Goal: Information Seeking & Learning: Learn about a topic

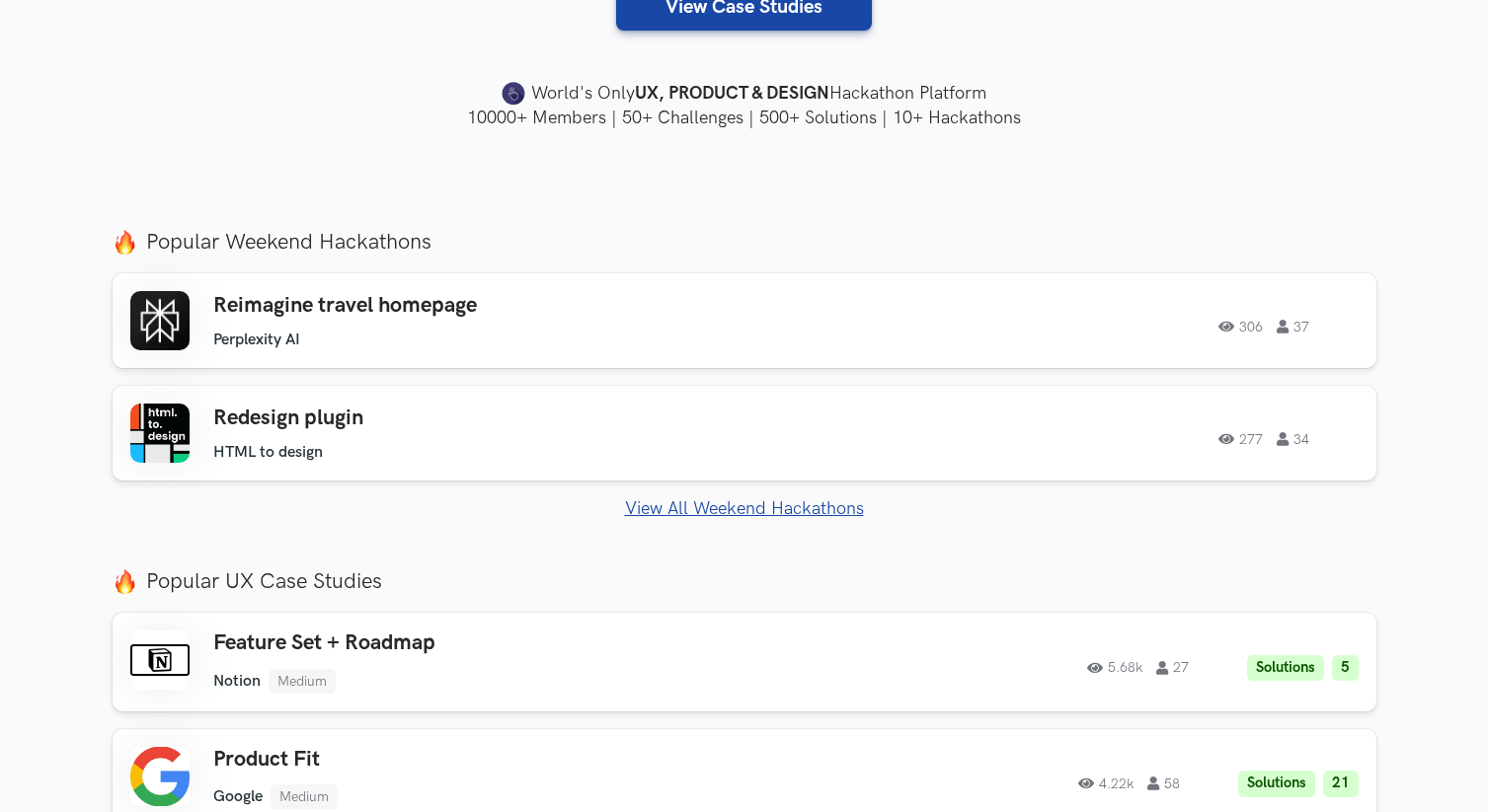
scroll to position [560, 0]
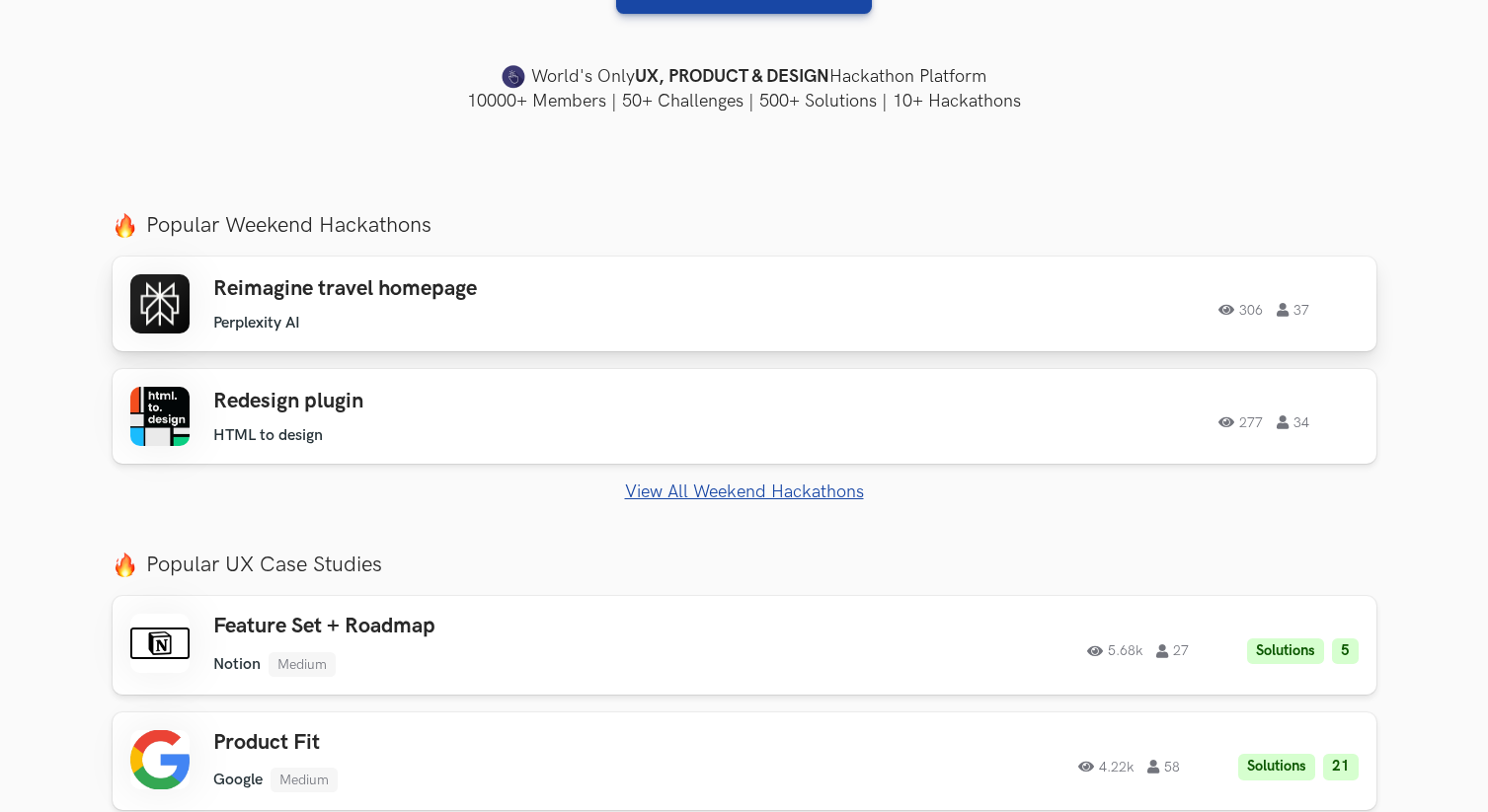
click at [780, 287] on div "Reimagine travel homepage Perplexity AI Perplexity AI 306 37 306 37" at bounding box center [744, 304] width 1228 height 60
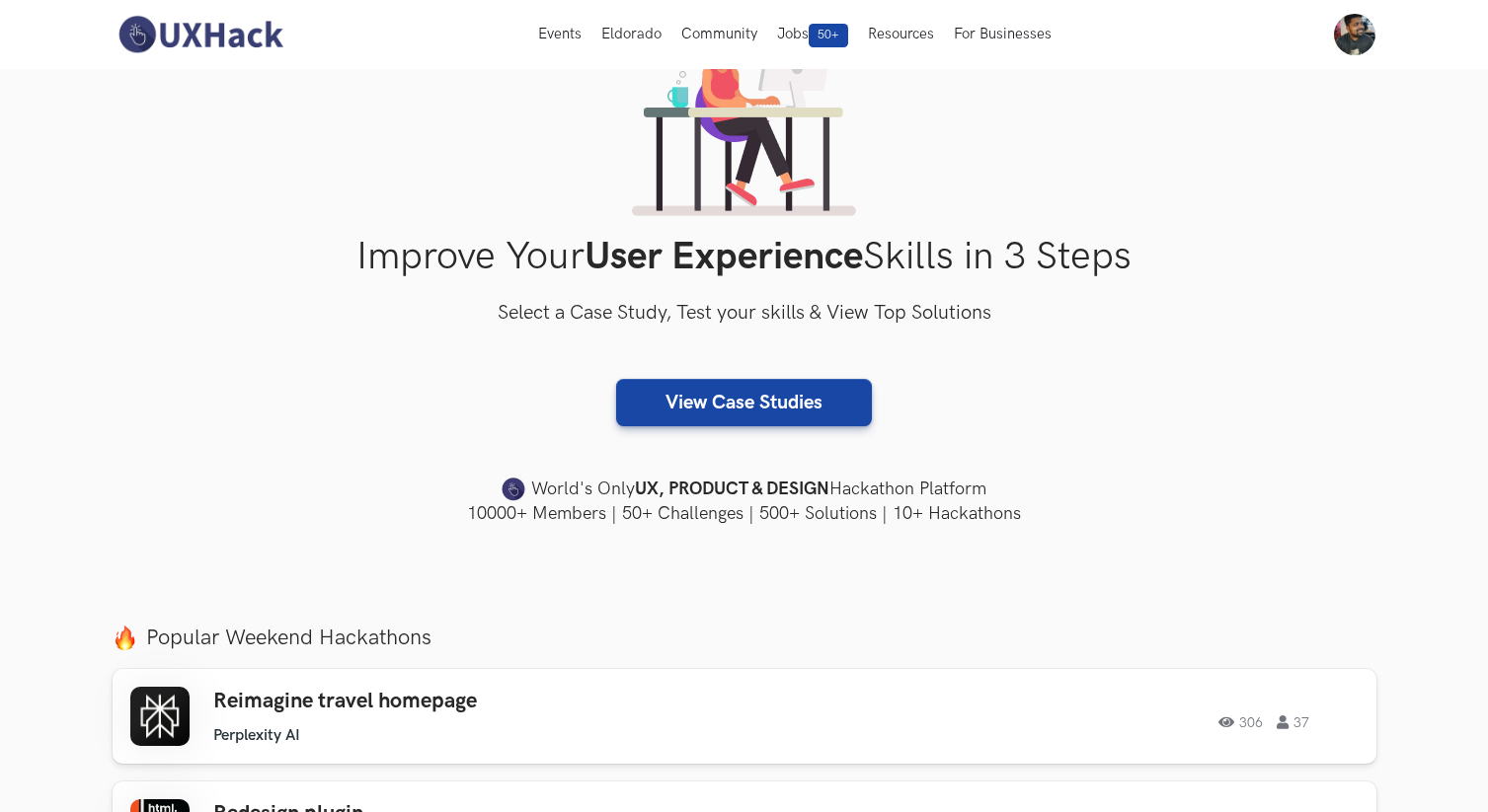
scroll to position [0, 0]
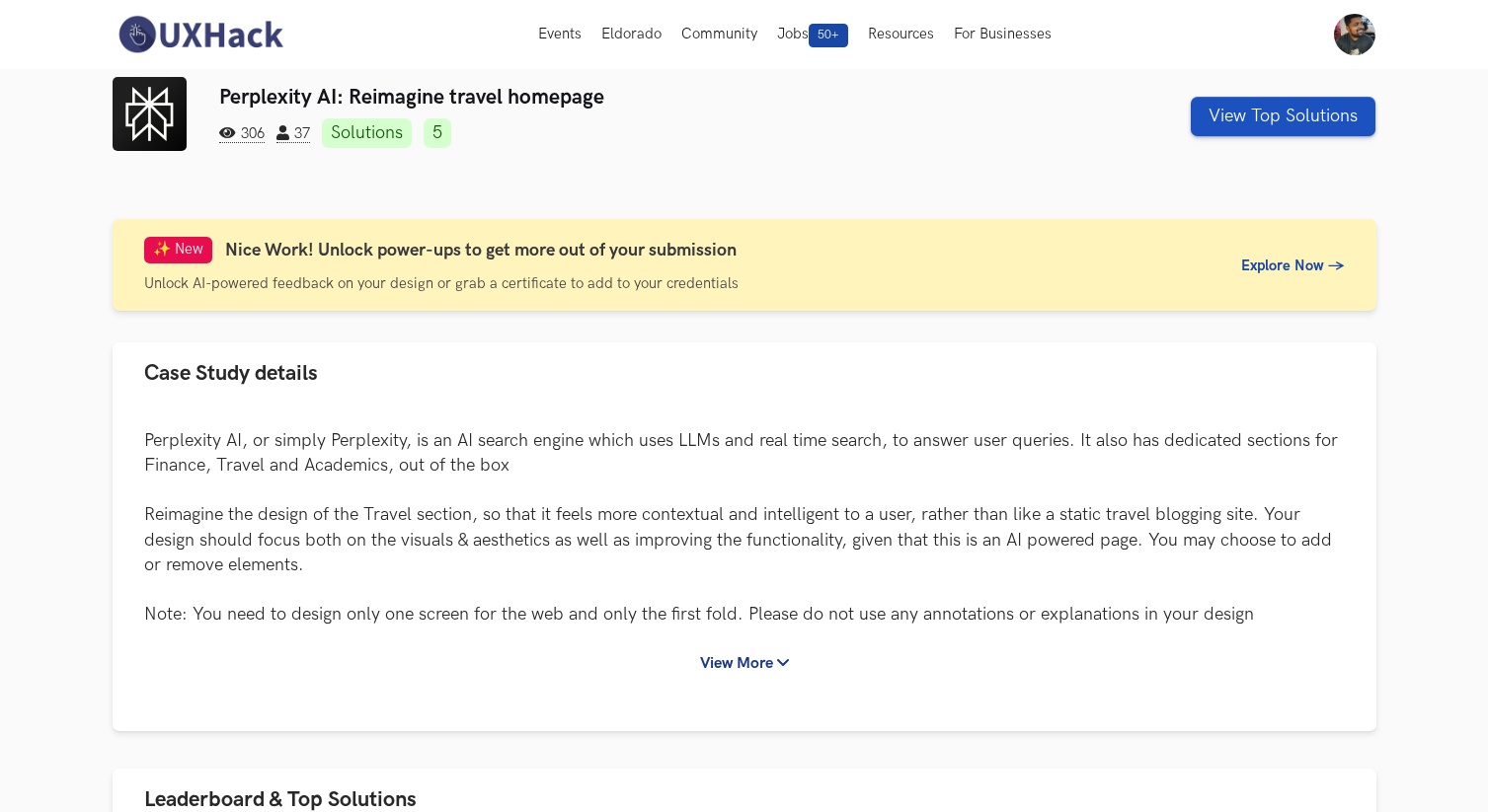
scroll to position [8, 0]
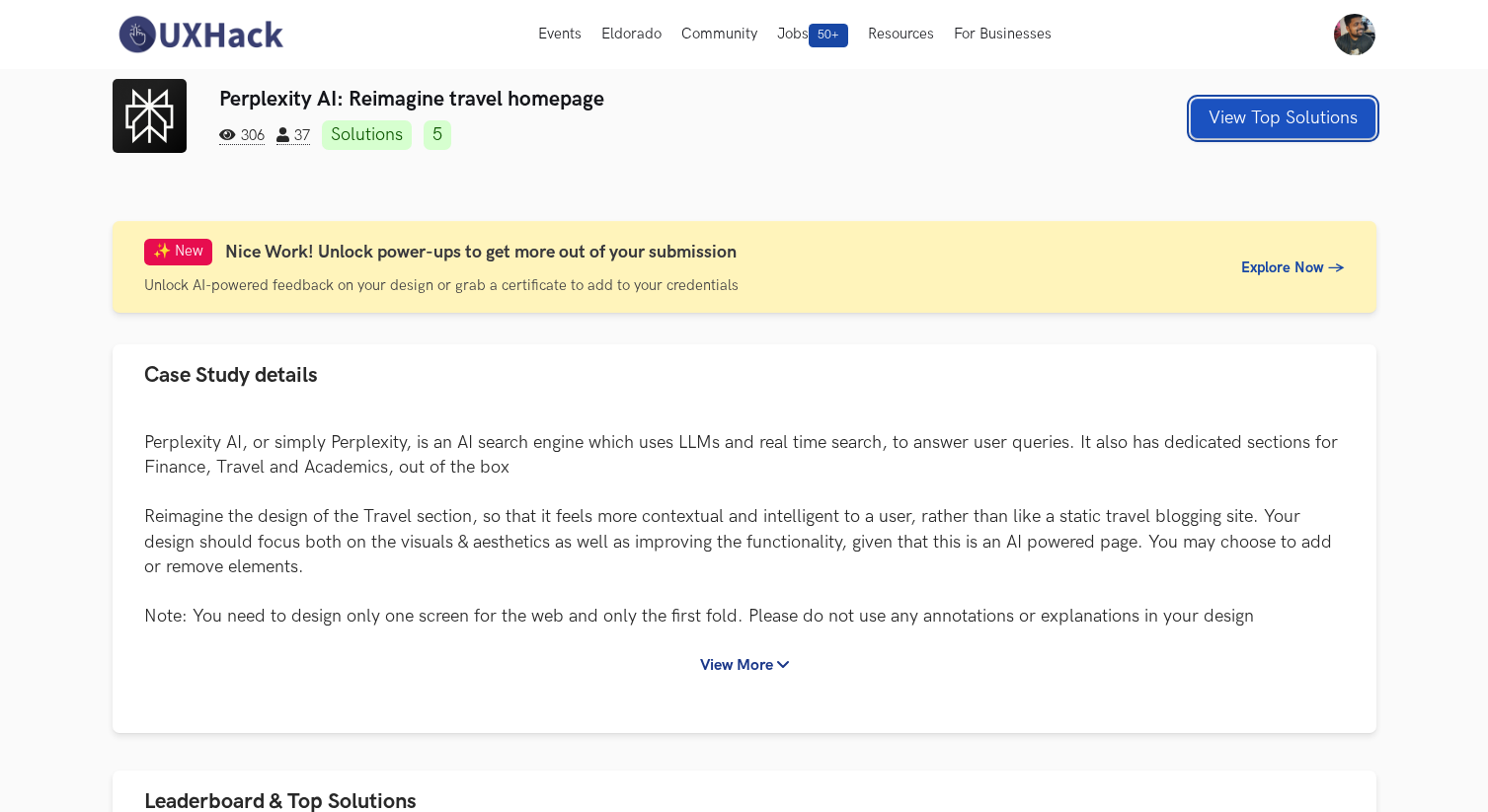
click at [1246, 130] on button "View Top Solutions" at bounding box center [1283, 118] width 185 height 40
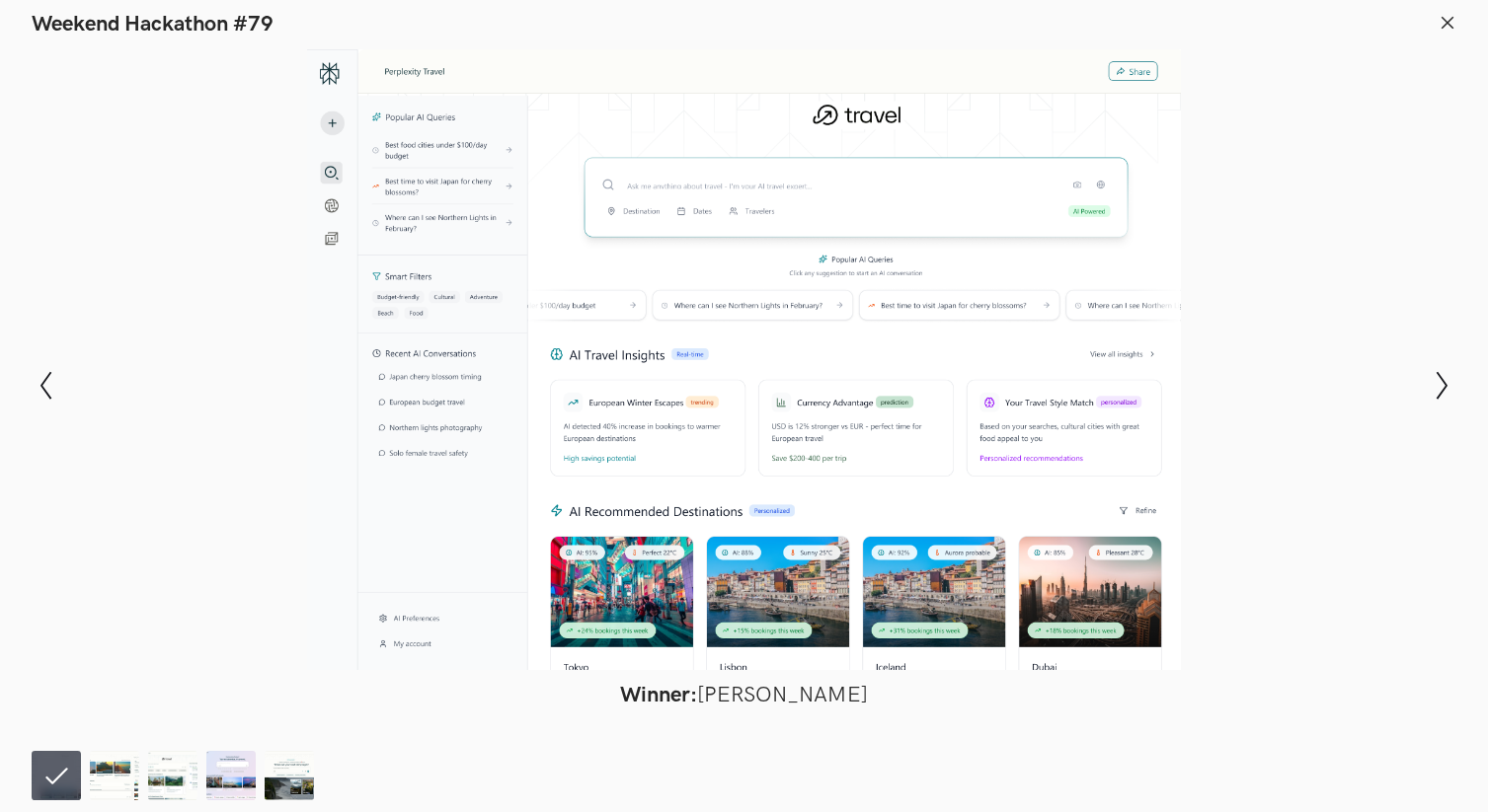
scroll to position [167, 0]
click at [176, 761] on img at bounding box center [173, 776] width 50 height 50
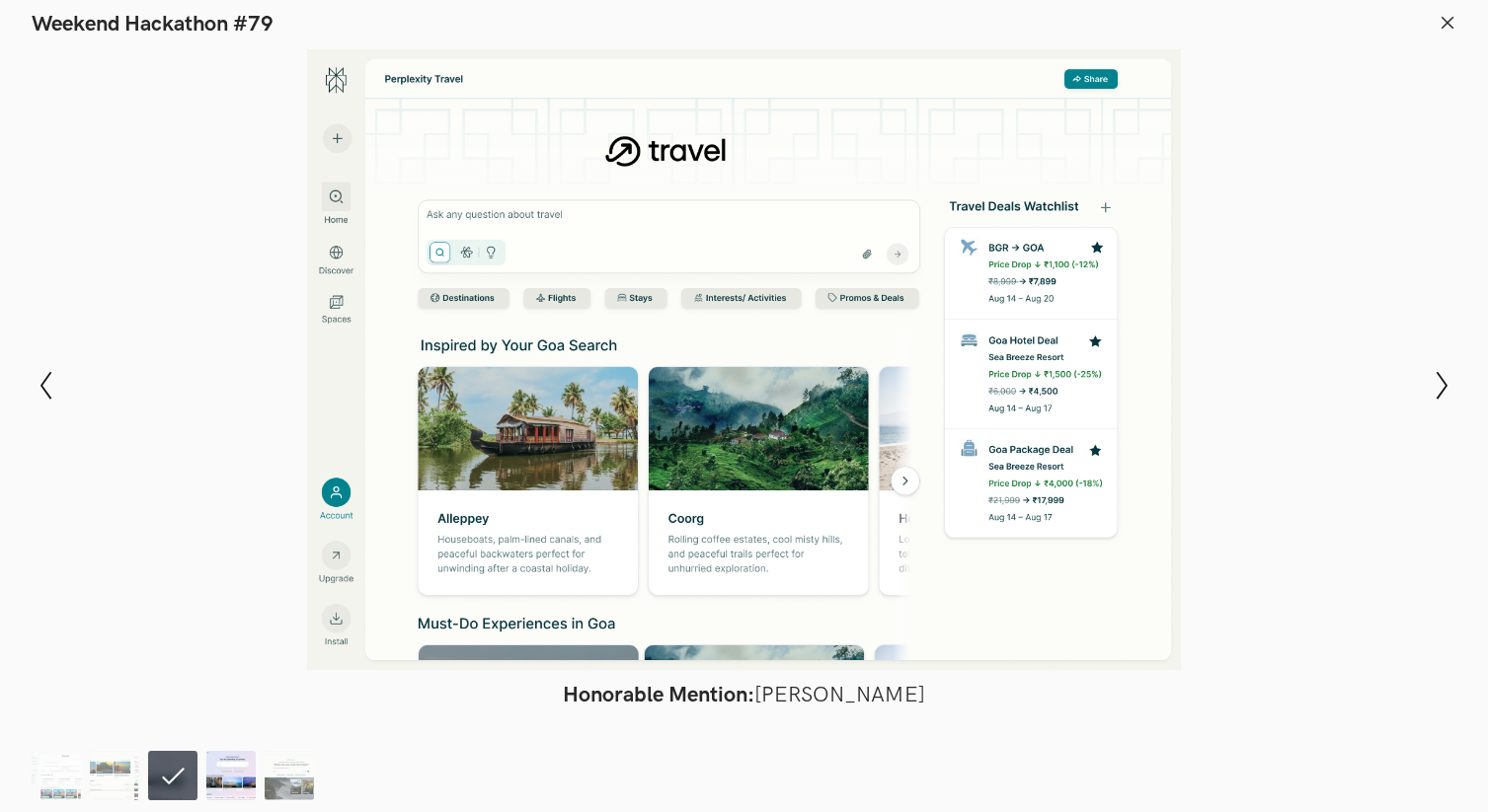
click at [245, 774] on img at bounding box center [231, 776] width 50 height 50
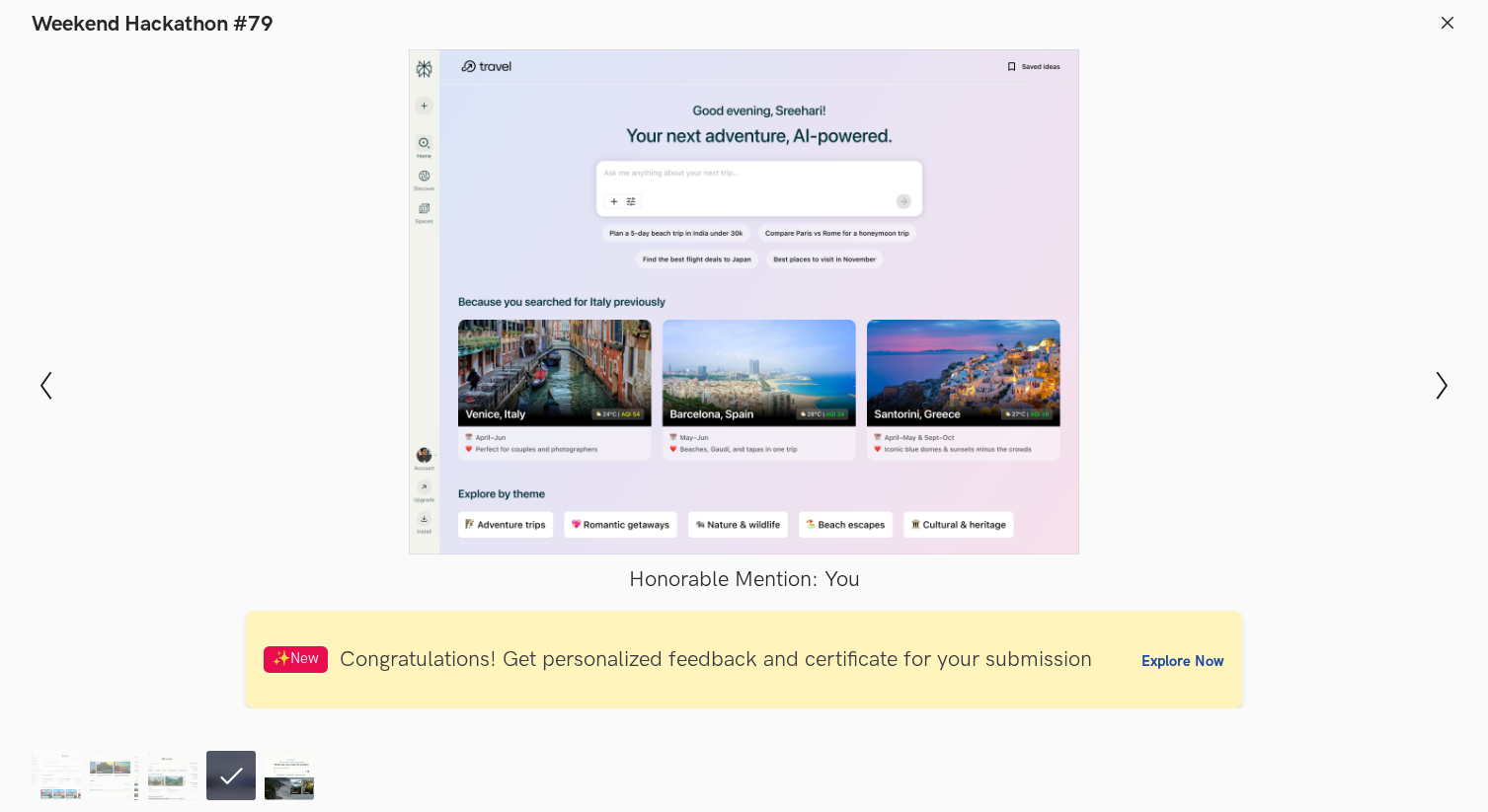
click at [286, 756] on img at bounding box center [290, 776] width 50 height 50
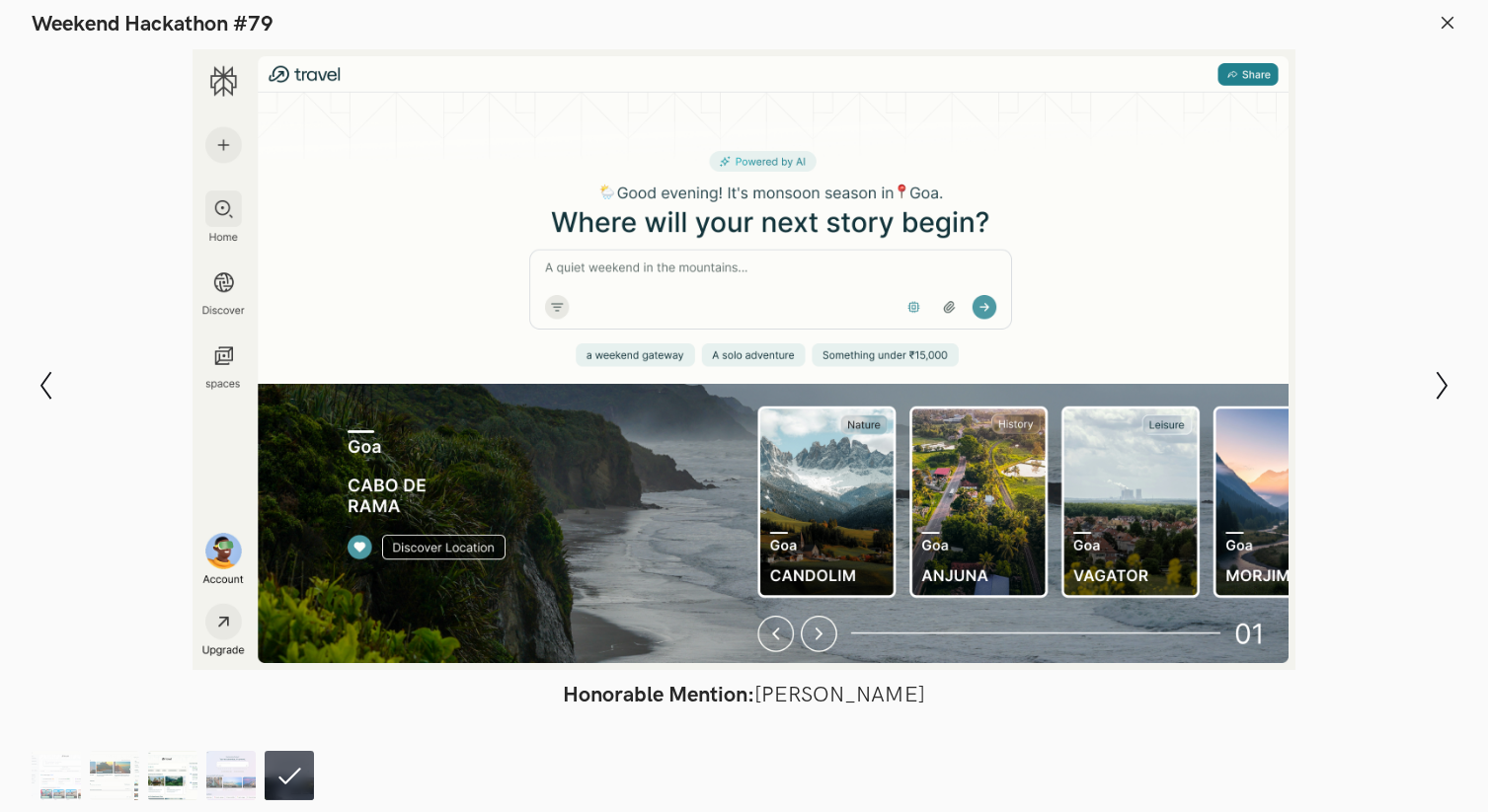
click at [174, 762] on img at bounding box center [173, 776] width 50 height 50
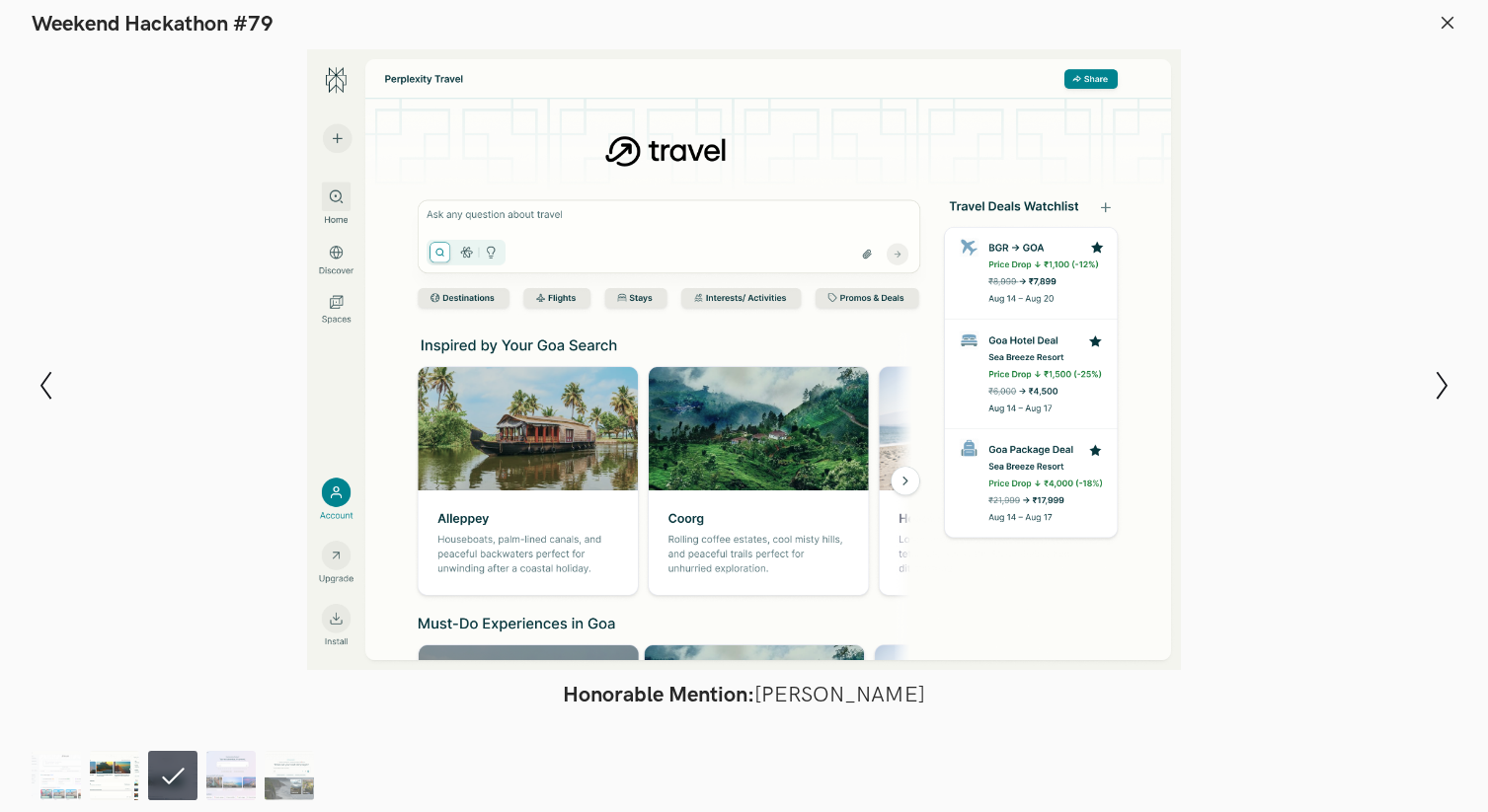
click at [129, 762] on img at bounding box center [114, 776] width 50 height 50
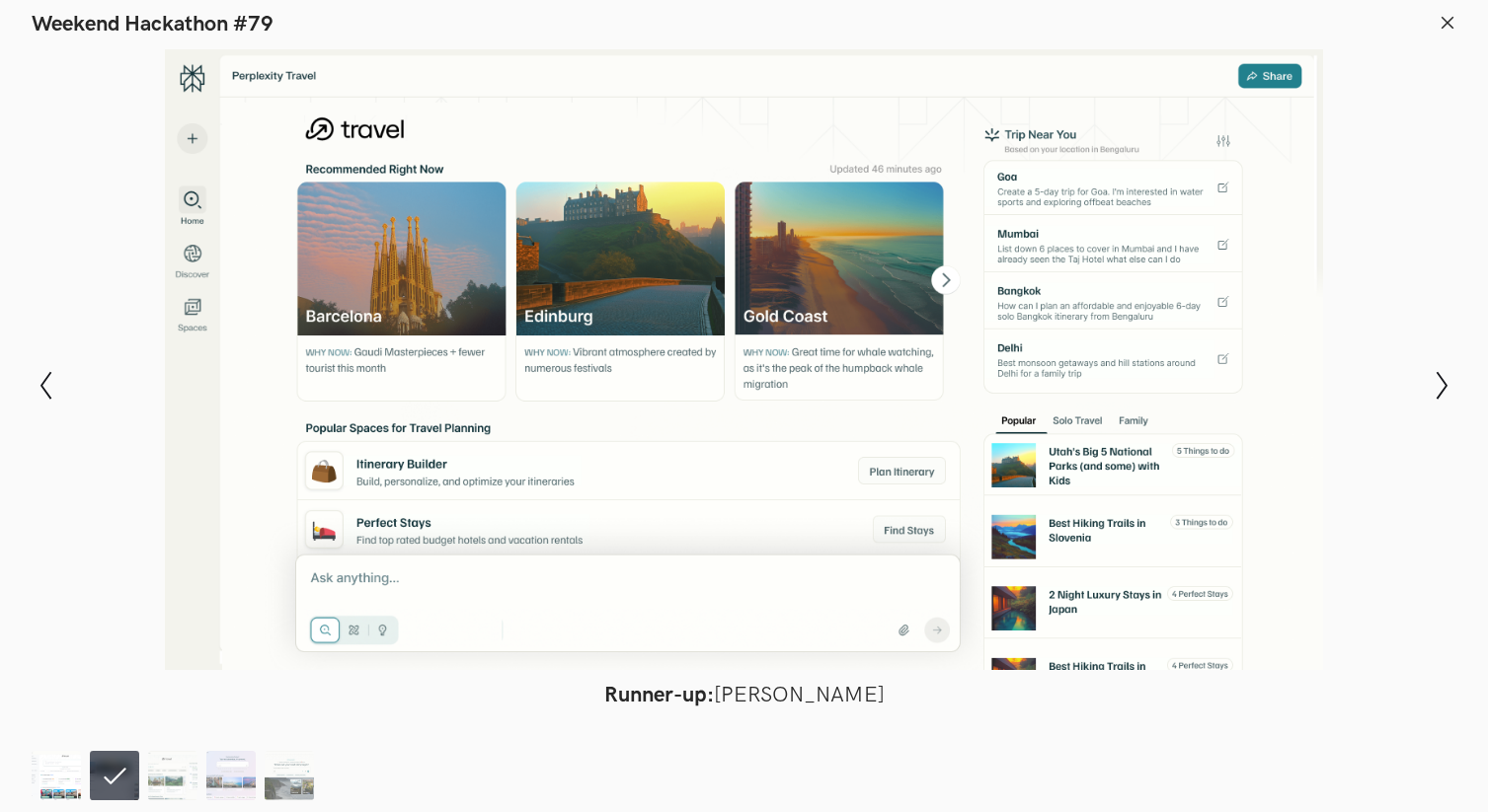
click at [47, 788] on img at bounding box center [57, 776] width 50 height 50
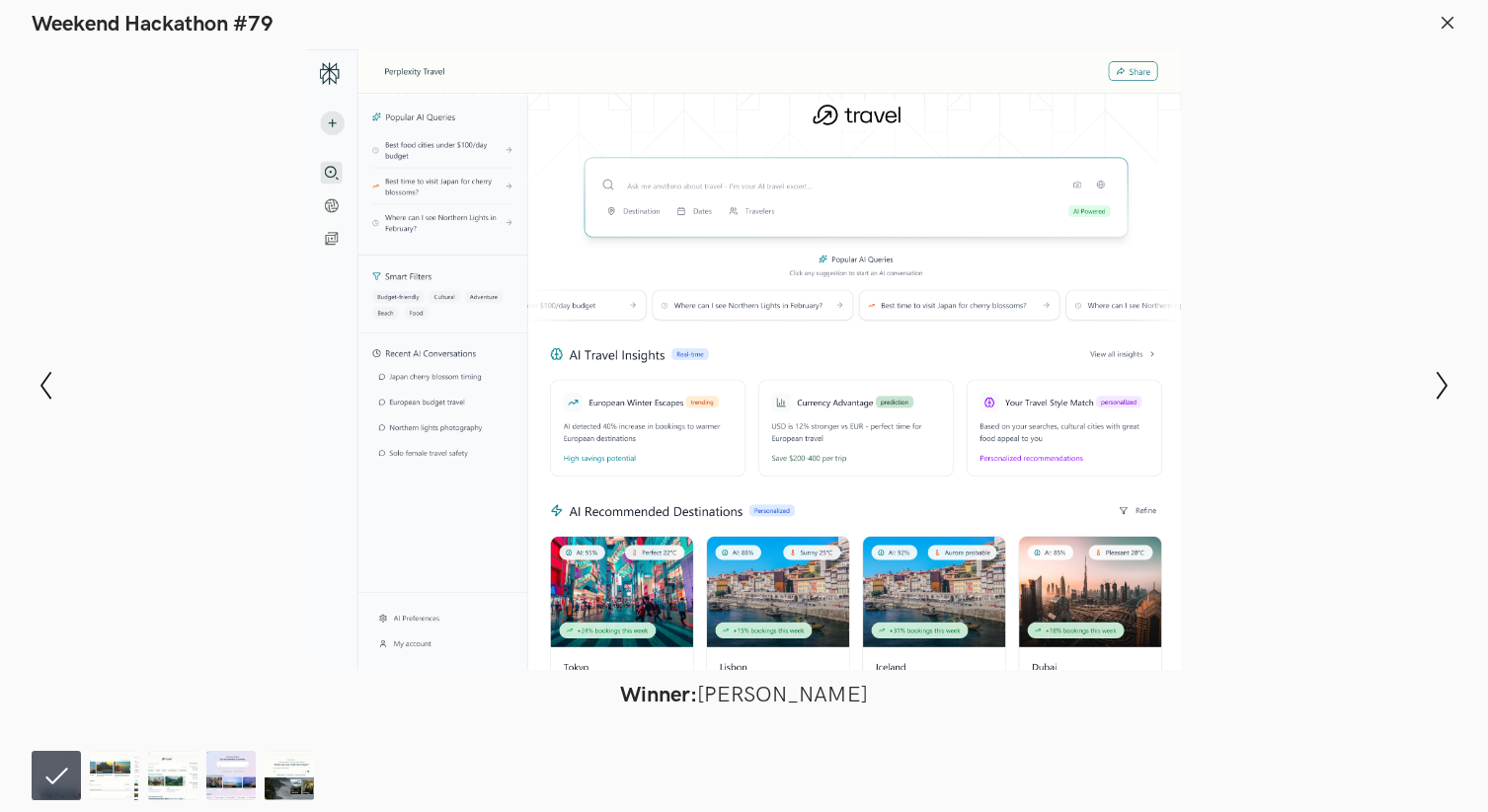
click at [1445, 26] on icon at bounding box center [1447, 23] width 18 height 18
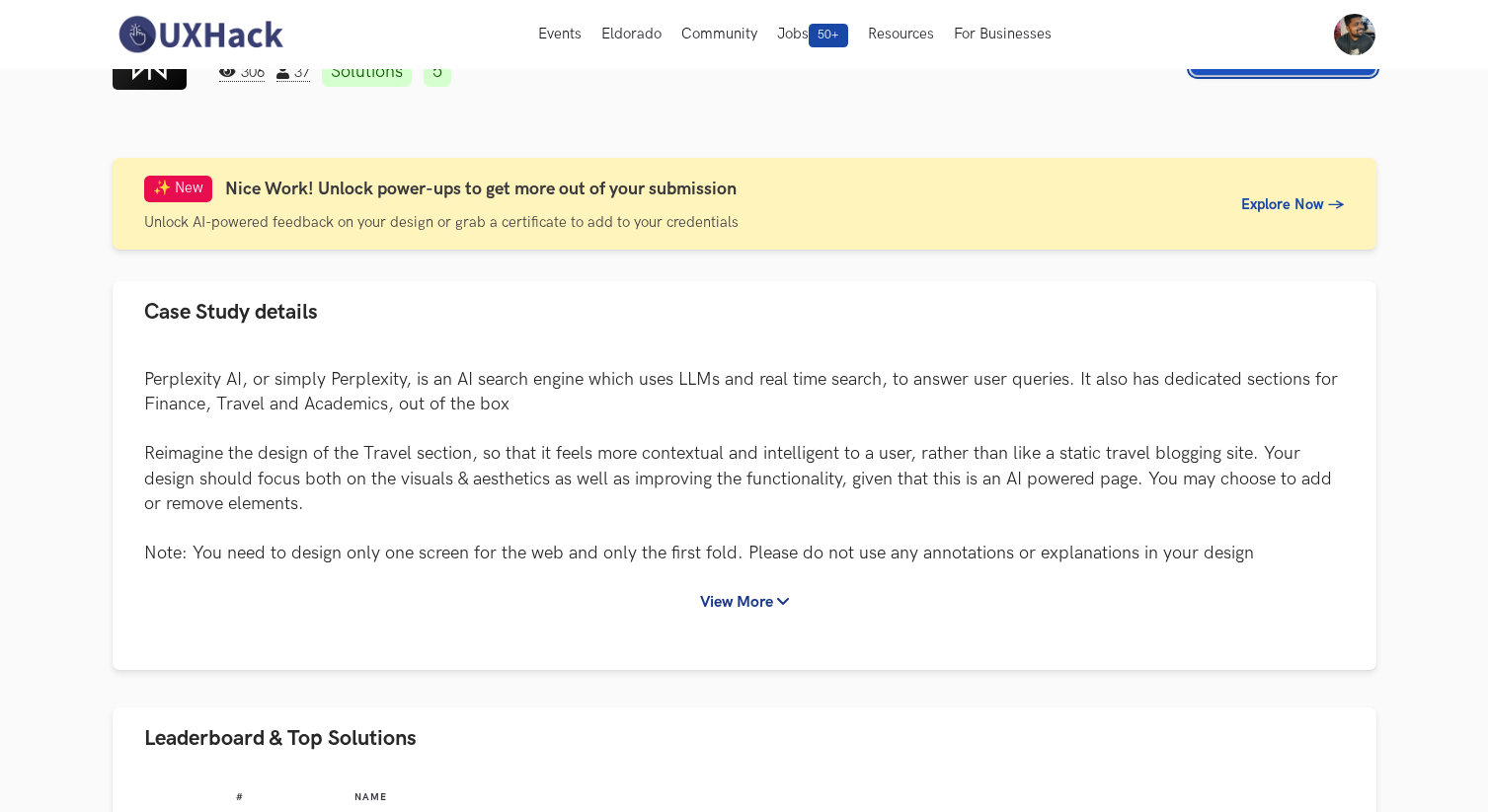
scroll to position [0, 0]
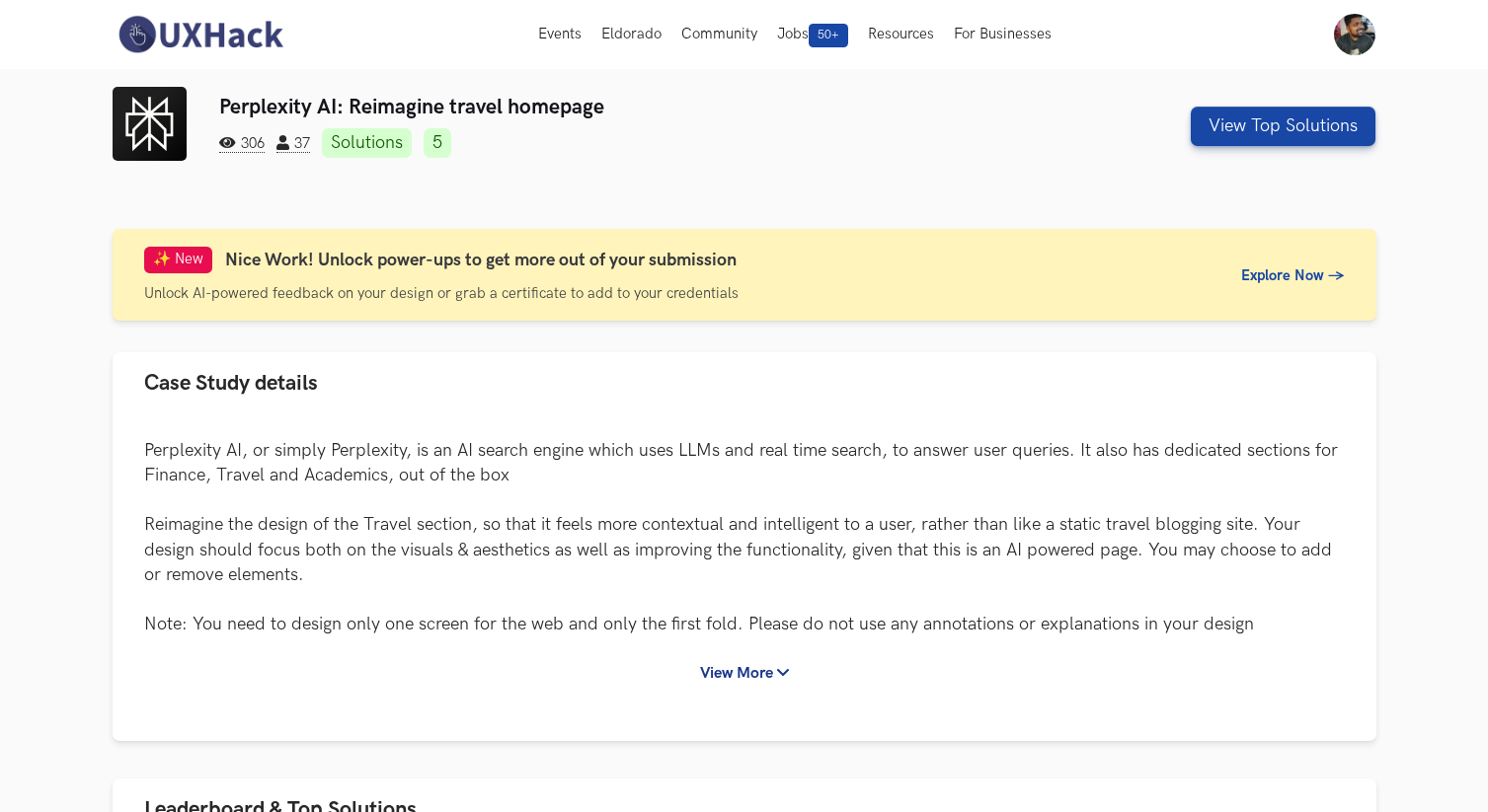
click at [229, 48] on img at bounding box center [200, 35] width 176 height 42
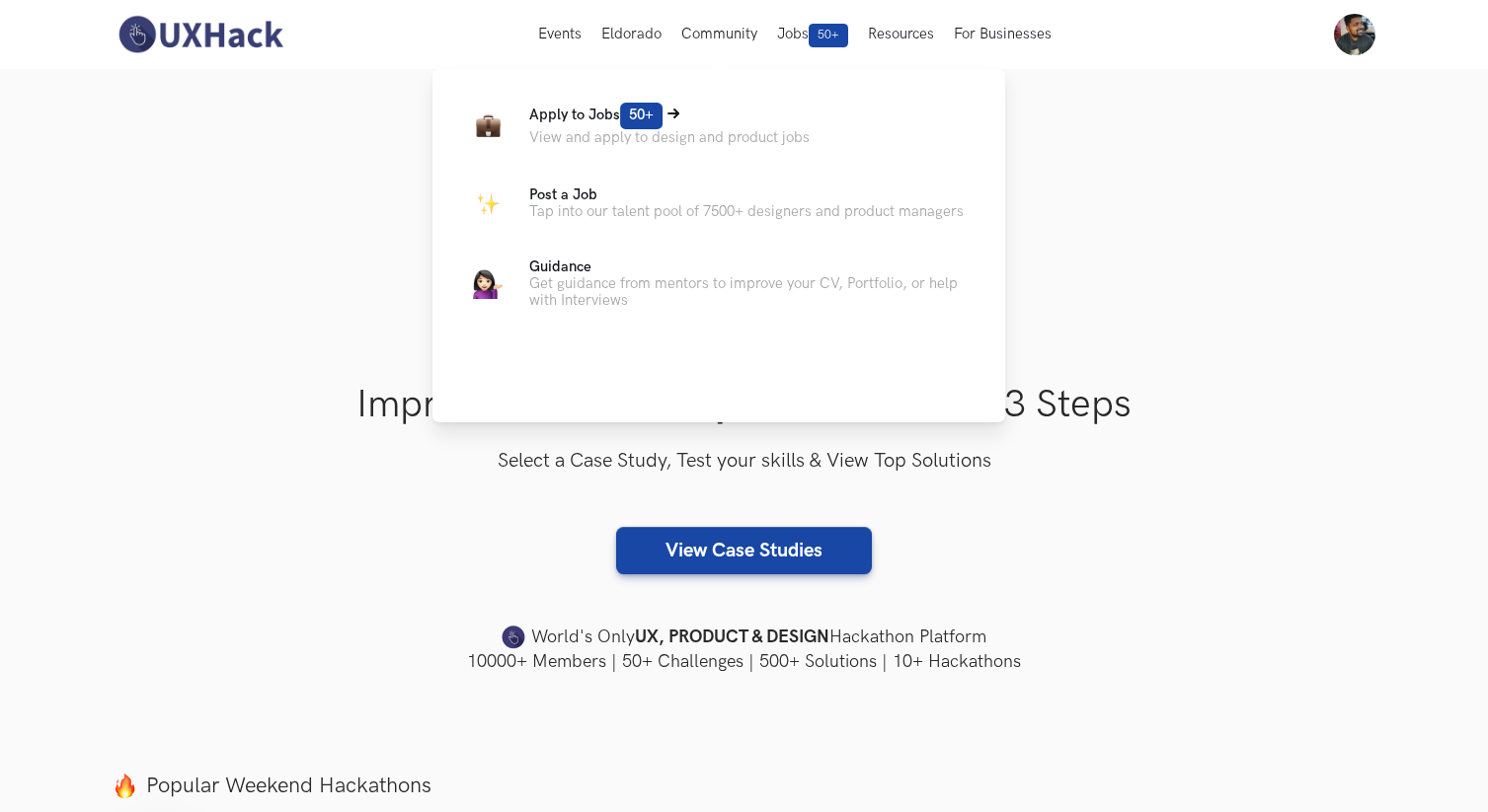
click at [648, 115] on span "50+" at bounding box center [641, 115] width 43 height 27
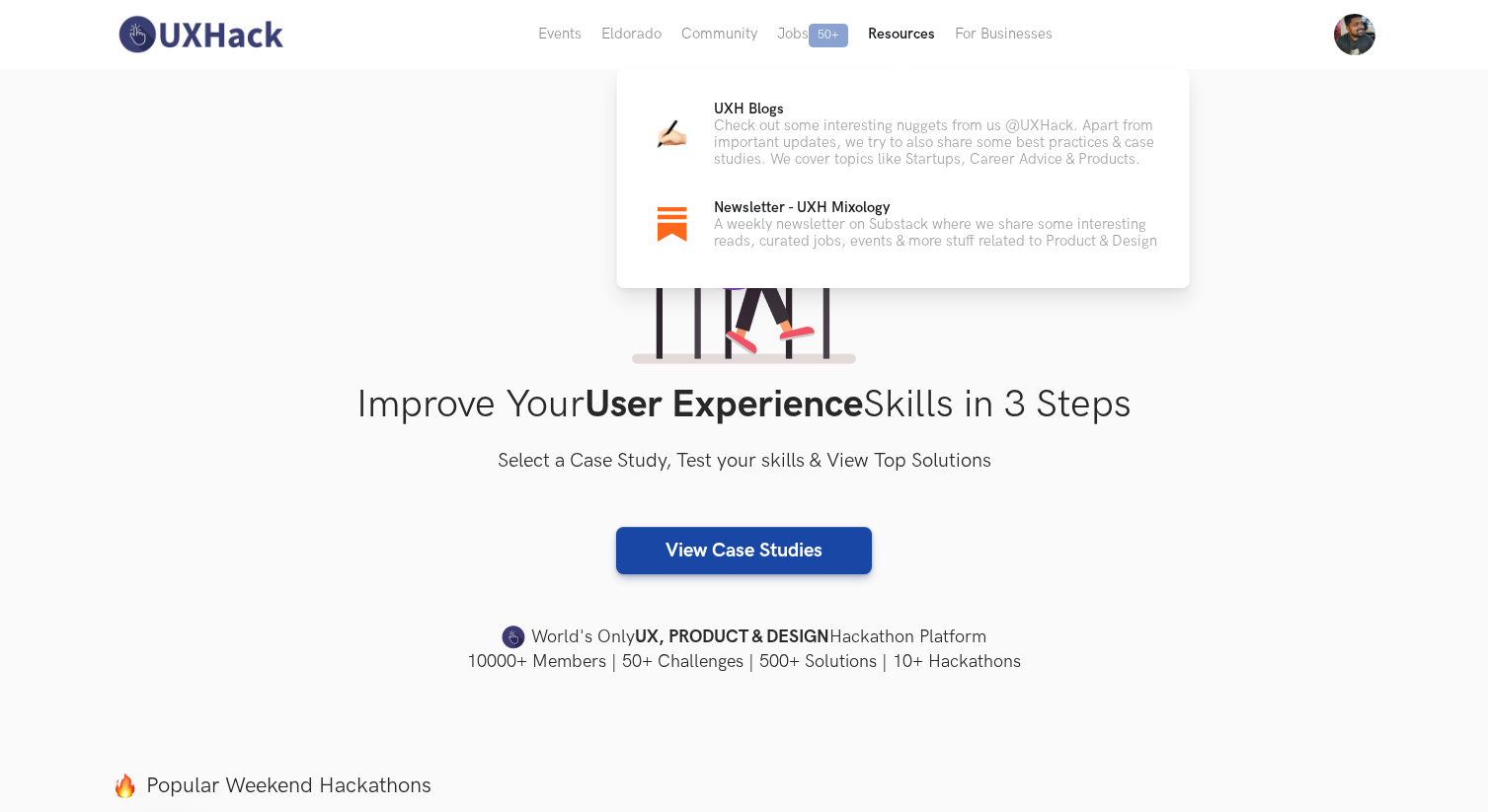
click at [892, 24] on button "Resources" at bounding box center [901, 34] width 87 height 69
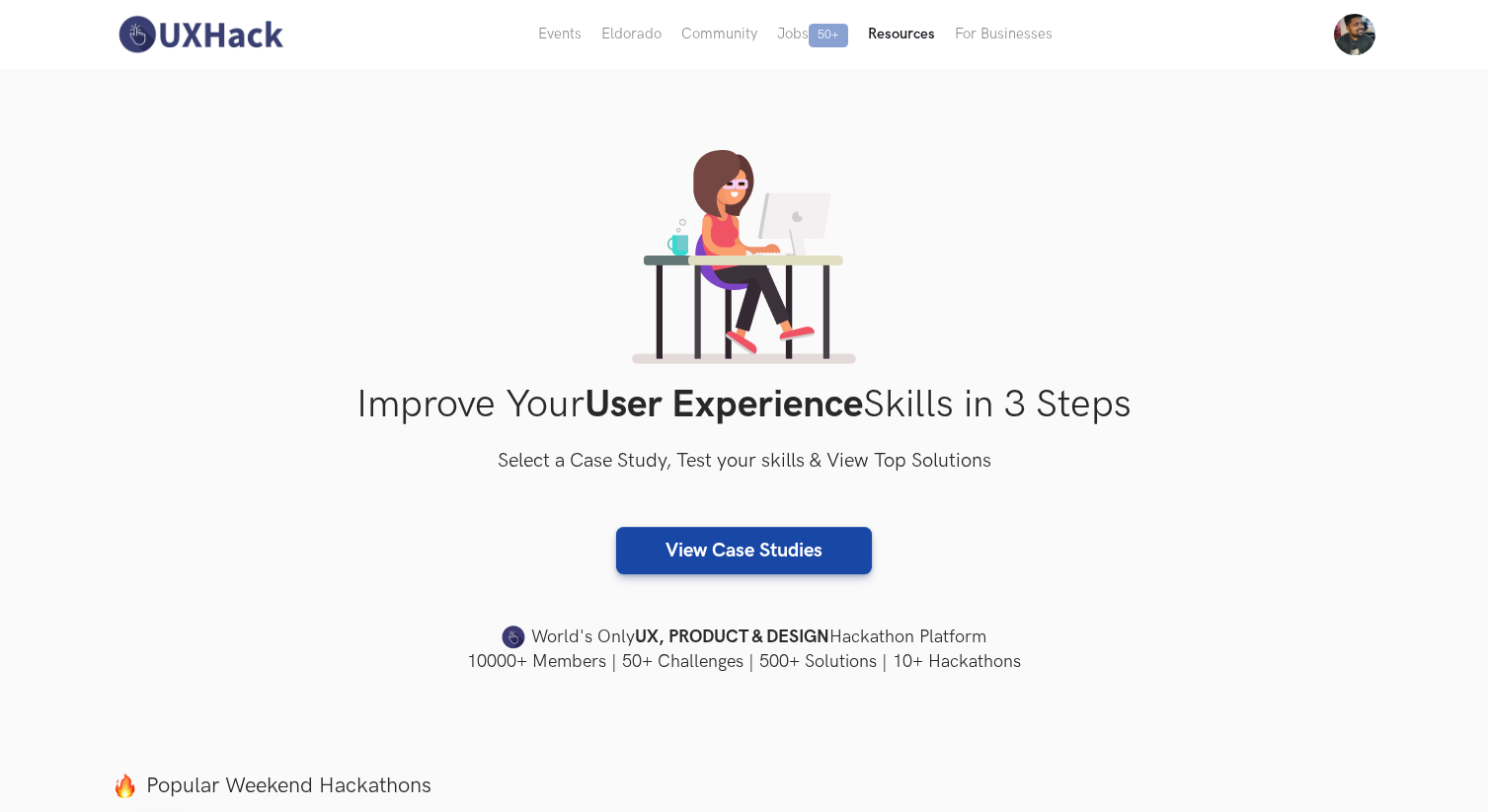
click at [892, 24] on button "Resources" at bounding box center [901, 34] width 87 height 69
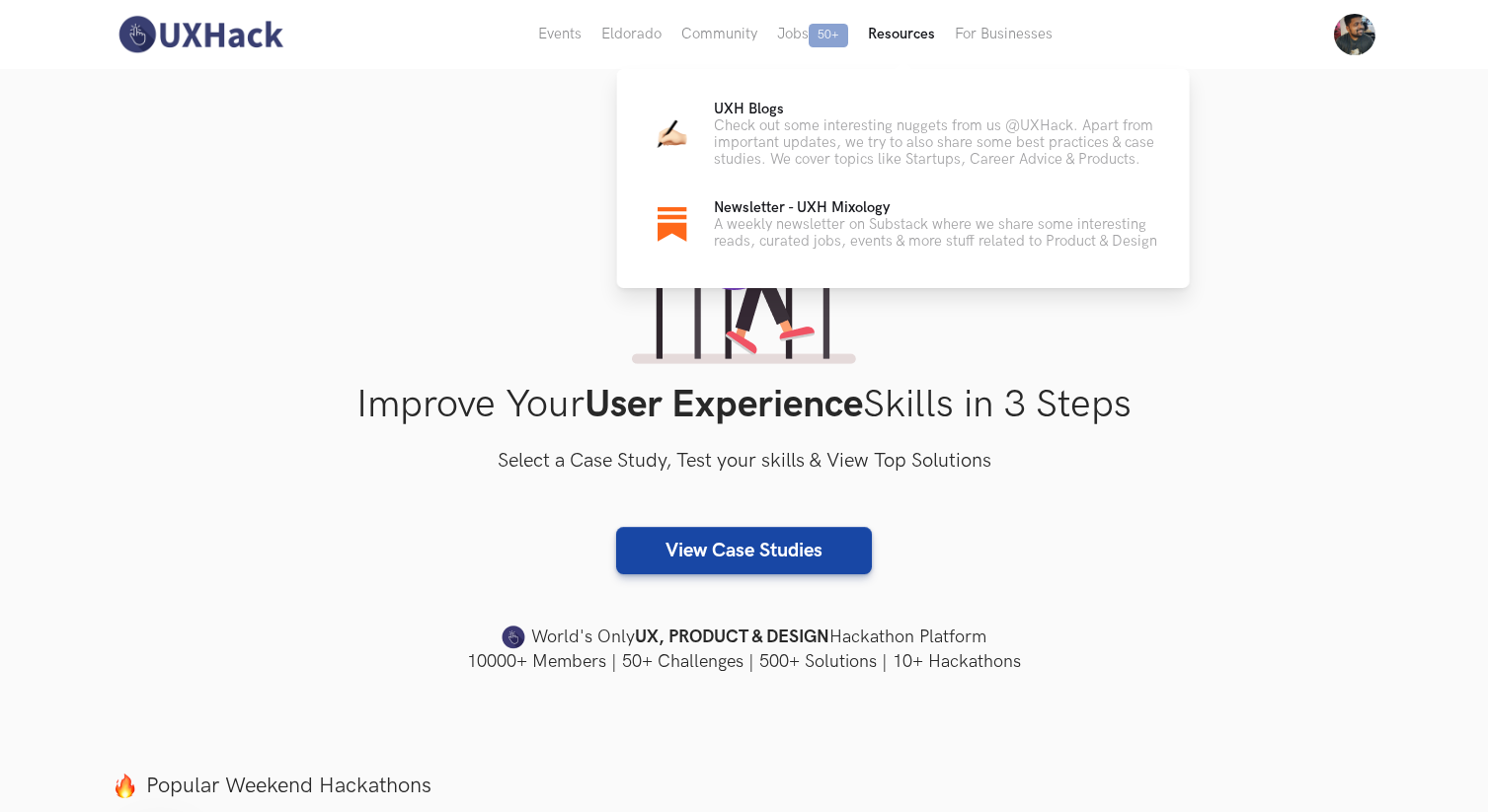
click at [892, 24] on button "Resources" at bounding box center [901, 34] width 87 height 69
